Goal: Check status

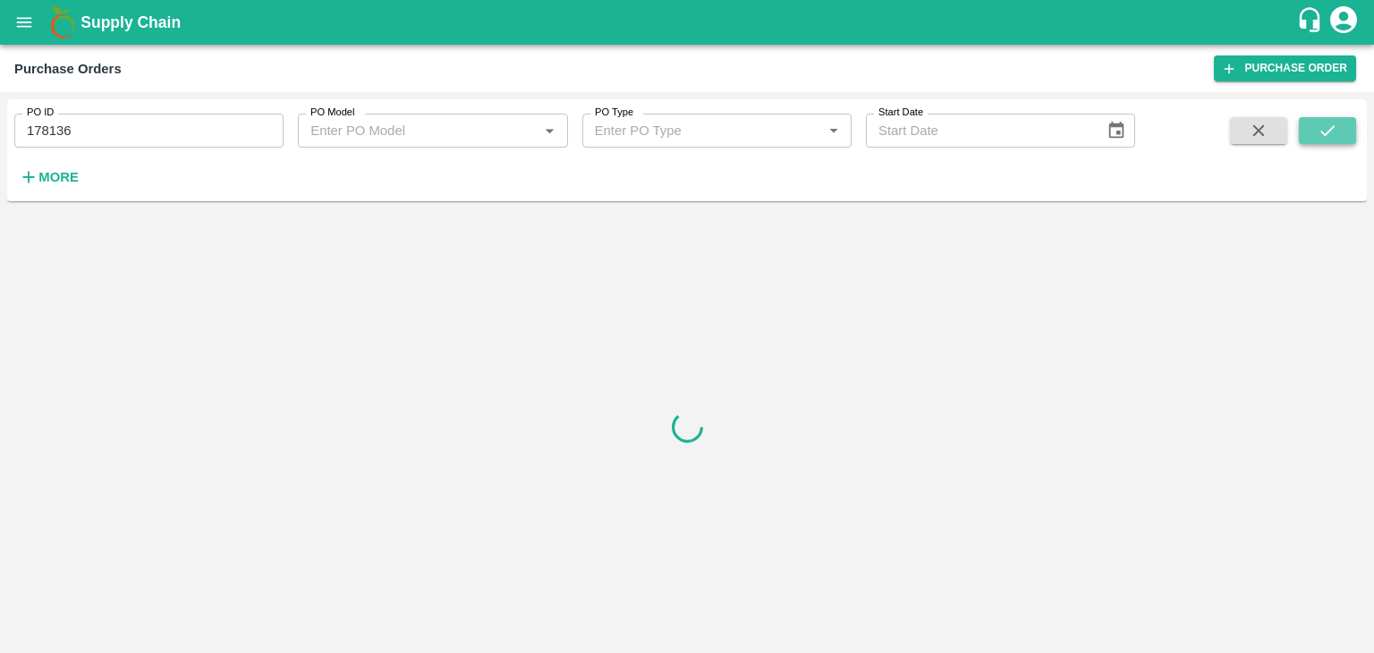
click at [1345, 131] on button "submit" at bounding box center [1327, 130] width 57 height 27
click at [175, 132] on input "178136" at bounding box center [148, 131] width 269 height 34
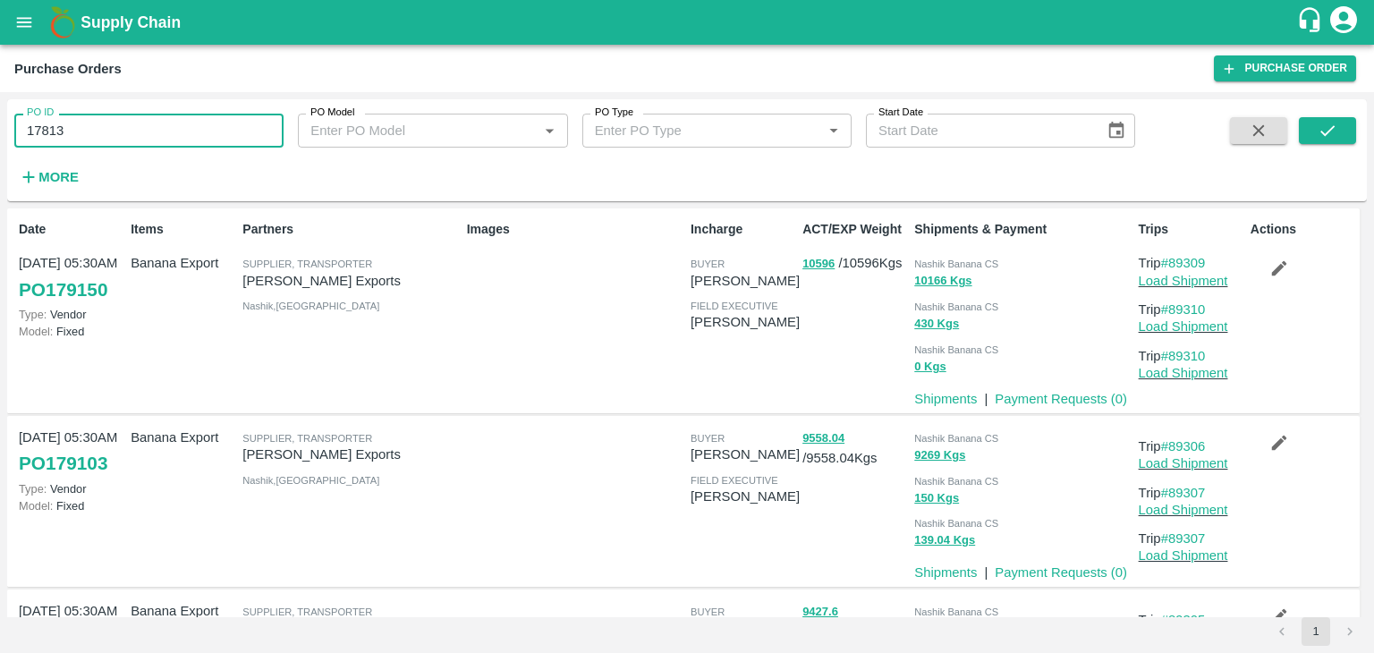
type input "178136"
click at [1347, 132] on button "submit" at bounding box center [1327, 130] width 57 height 27
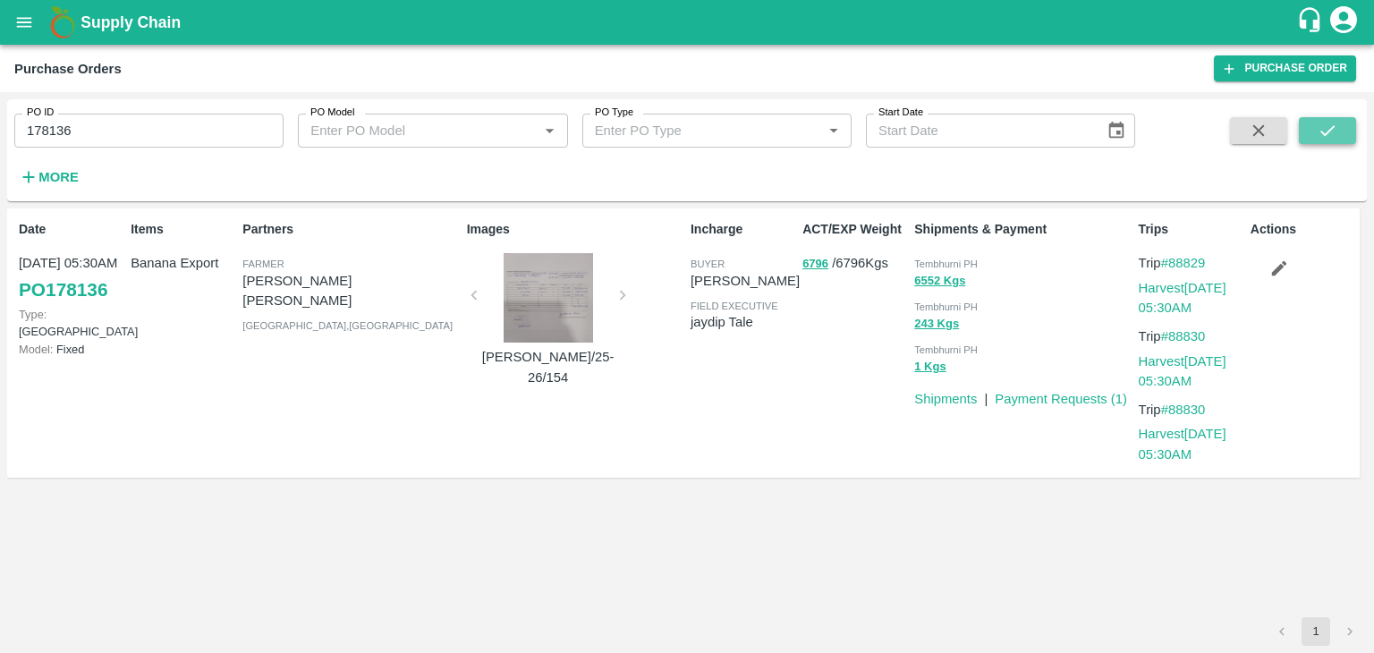
click at [1347, 132] on button "submit" at bounding box center [1327, 130] width 57 height 27
click at [1055, 398] on link "Payment Requests ( 1 )" at bounding box center [1061, 399] width 132 height 14
